Goal: Find contact information: Find contact information

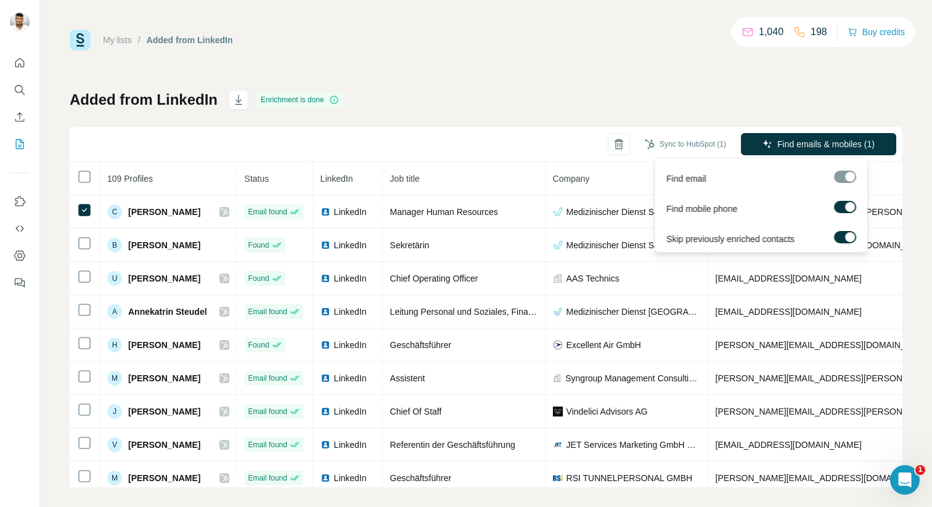
click at [844, 150] on span "Find emails & mobiles (1)" at bounding box center [825, 144] width 97 height 12
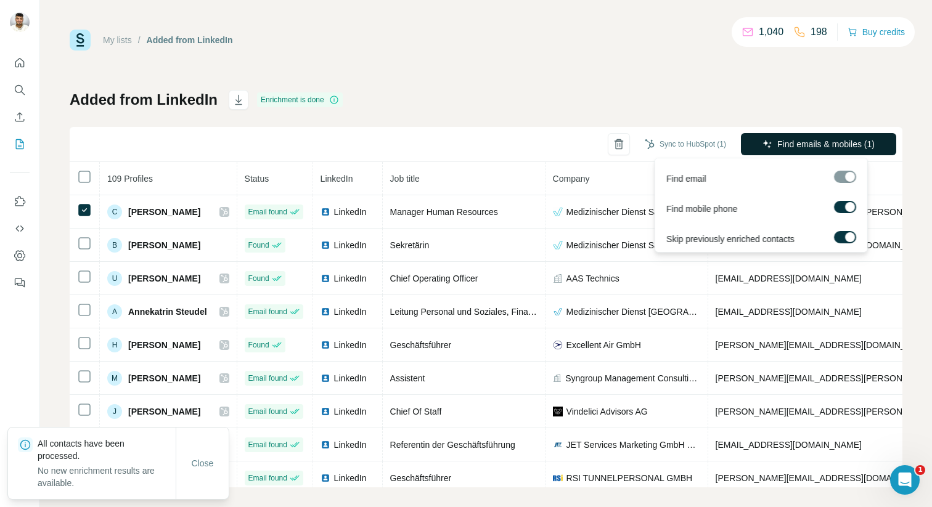
click at [819, 155] on button "Find emails & mobiles (1)" at bounding box center [818, 144] width 155 height 22
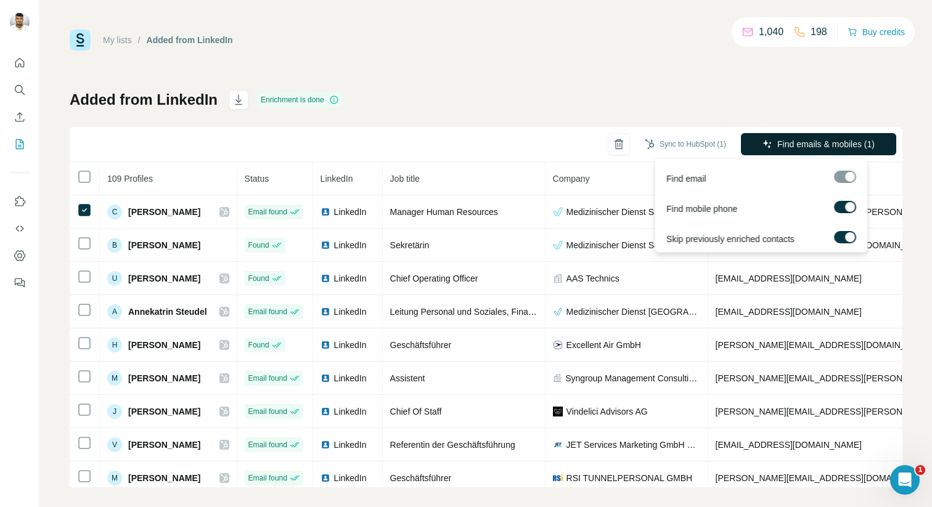
click at [821, 148] on span "Find emails & mobiles (1)" at bounding box center [825, 144] width 97 height 12
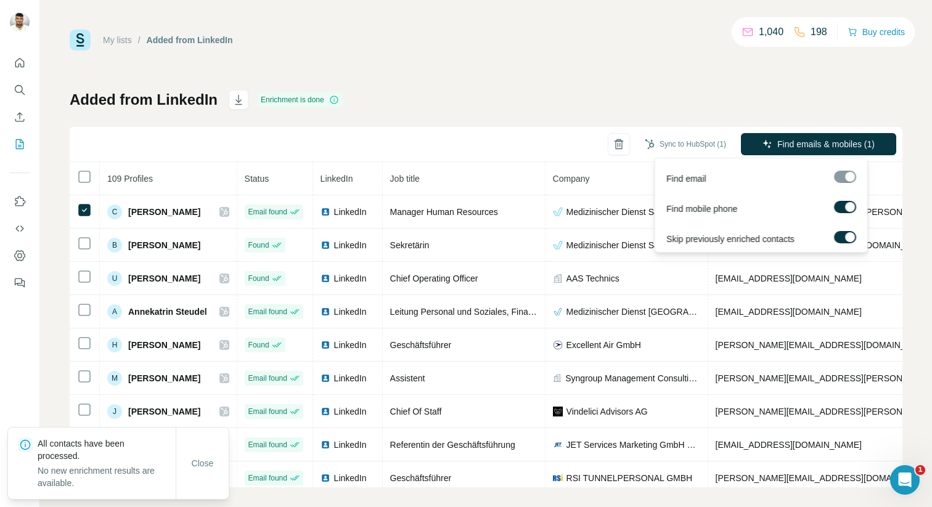
click at [821, 148] on span "Find emails & mobiles (1)" at bounding box center [825, 144] width 97 height 12
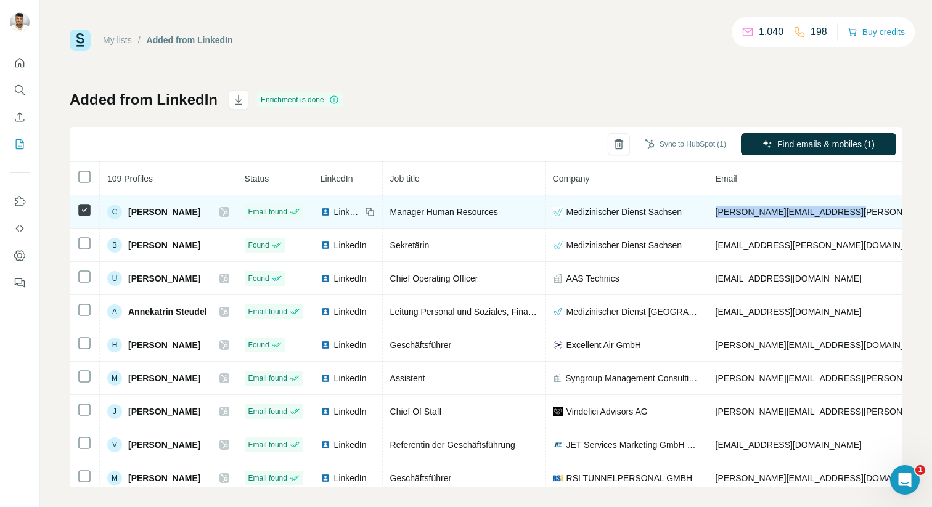
drag, startPoint x: 856, startPoint y: 209, endPoint x: 715, endPoint y: 209, distance: 140.5
click at [715, 209] on td "[PERSON_NAME][EMAIL_ADDRESS][PERSON_NAME][DOMAIN_NAME]" at bounding box center [860, 211] width 304 height 33
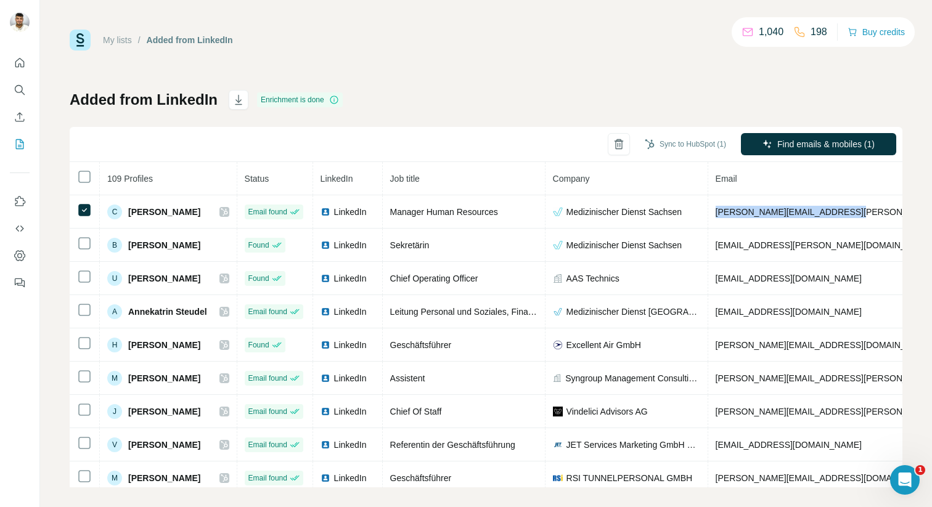
copy span "[PERSON_NAME][EMAIL_ADDRESS][PERSON_NAME][DOMAIN_NAME]"
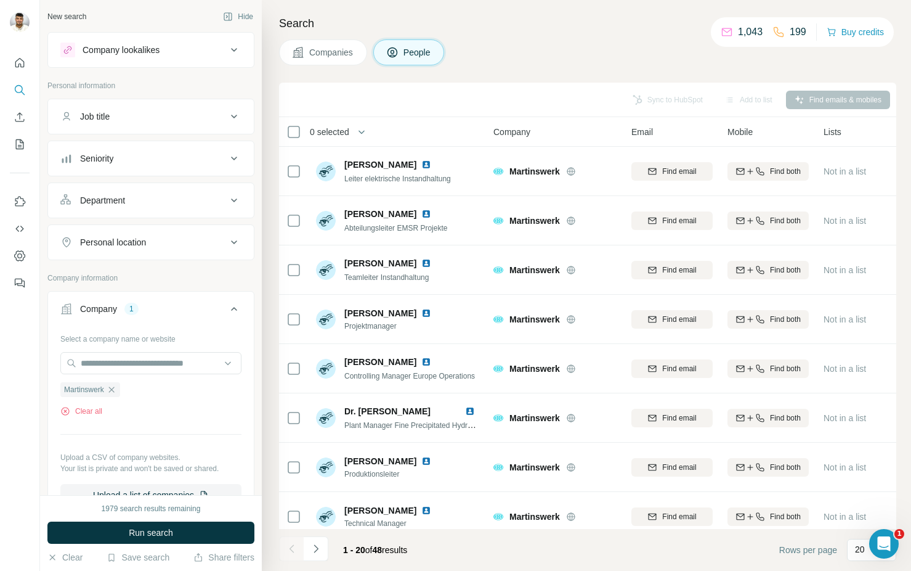
scroll to position [611, 0]
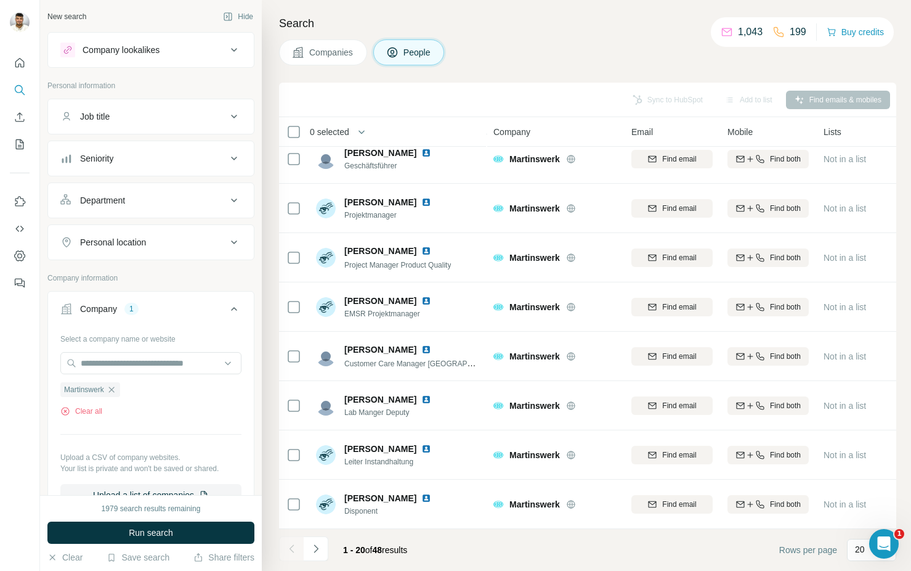
click at [125, 99] on div "Job title" at bounding box center [150, 117] width 207 height 36
click at [128, 110] on div "Job title" at bounding box center [143, 116] width 166 height 12
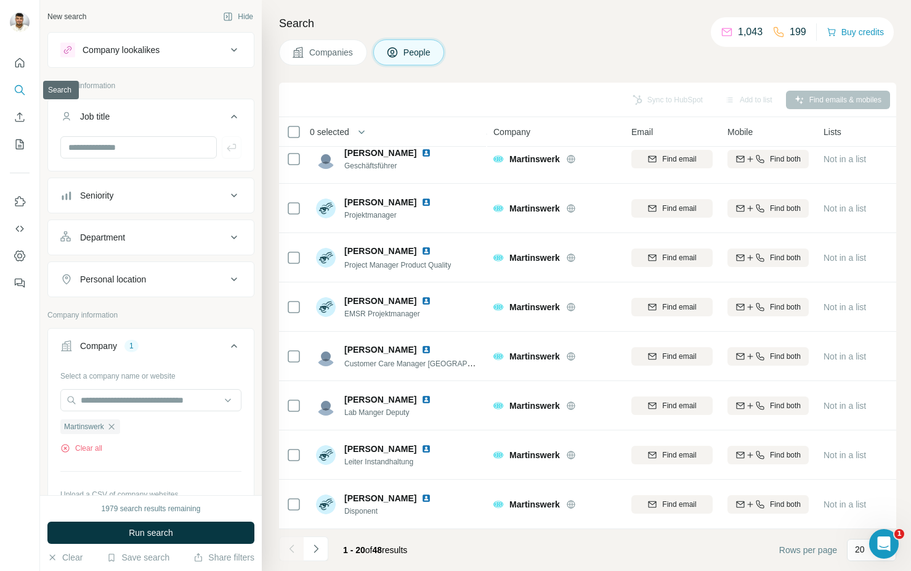
click at [18, 94] on icon "Search" at bounding box center [20, 90] width 12 height 12
click at [116, 429] on icon "button" at bounding box center [112, 426] width 10 height 10
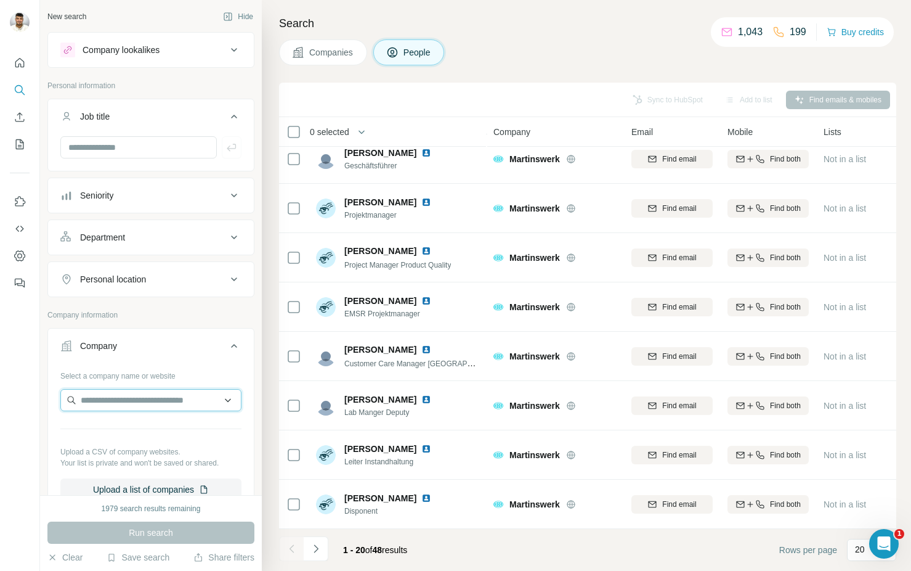
click at [112, 394] on input "text" at bounding box center [150, 400] width 181 height 22
paste input "**********"
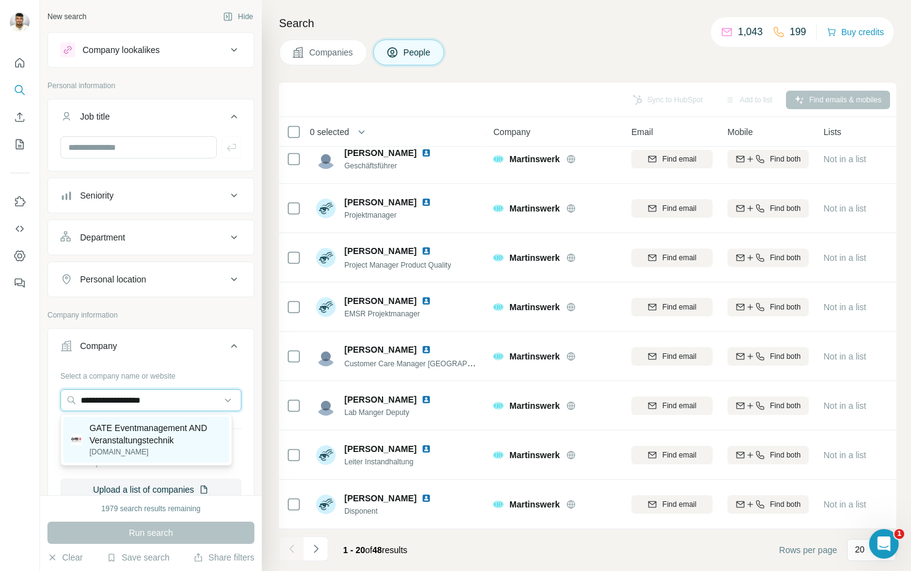
type input "**********"
click at [170, 438] on p "GATE Eventmanagement AND Veranstaltungstechnik" at bounding box center [155, 433] width 132 height 25
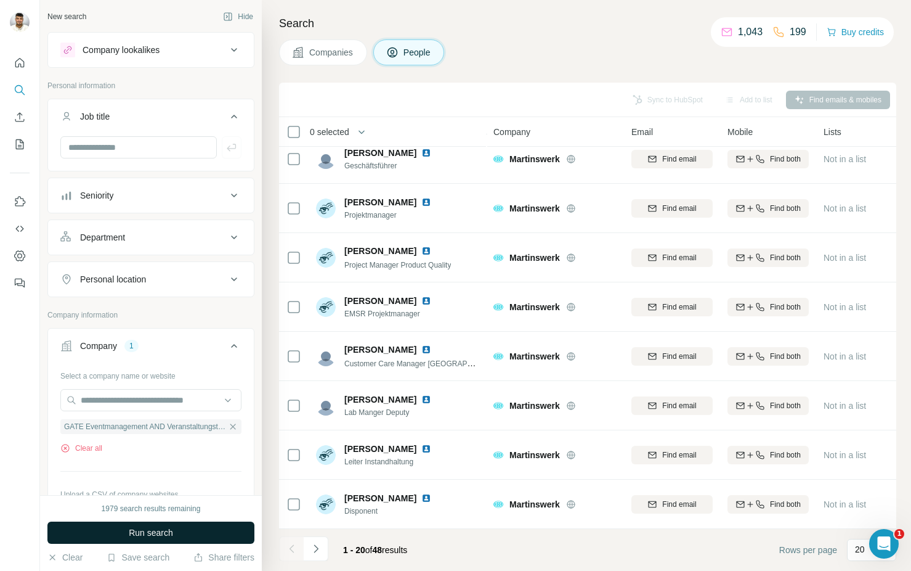
click at [153, 534] on span "Run search" at bounding box center [151, 532] width 44 height 12
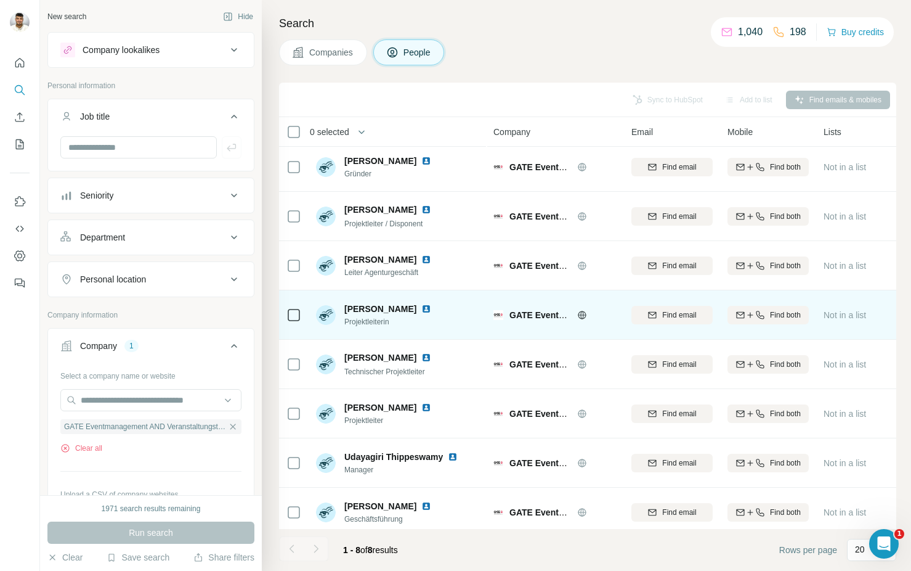
scroll to position [5, 0]
click at [421, 306] on img at bounding box center [426, 308] width 10 height 10
